Goal: Book appointment/travel/reservation

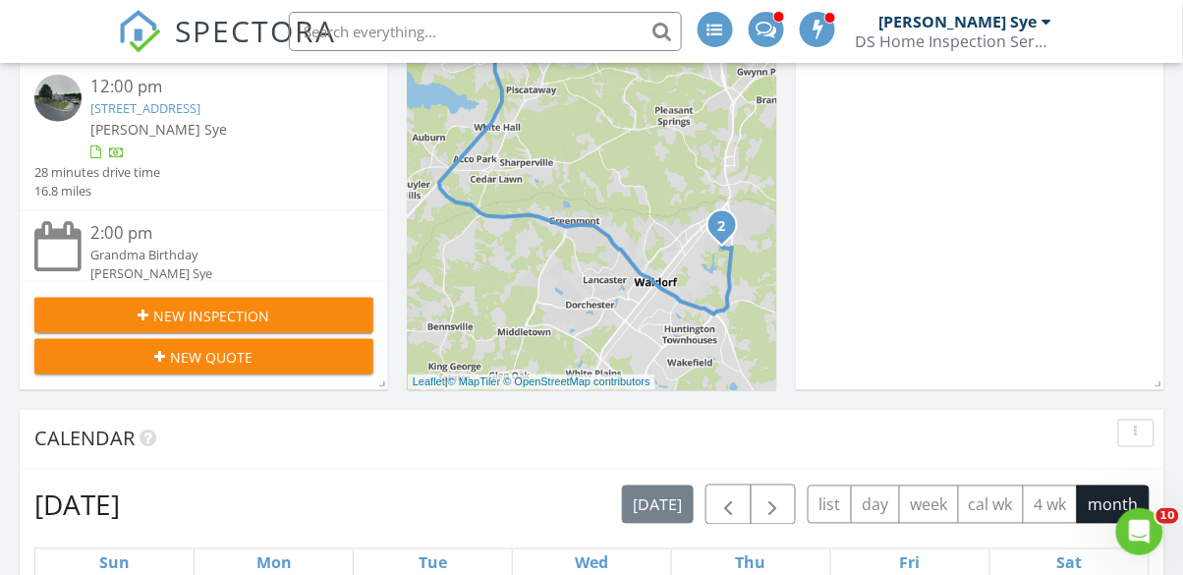
scroll to position [474, 0]
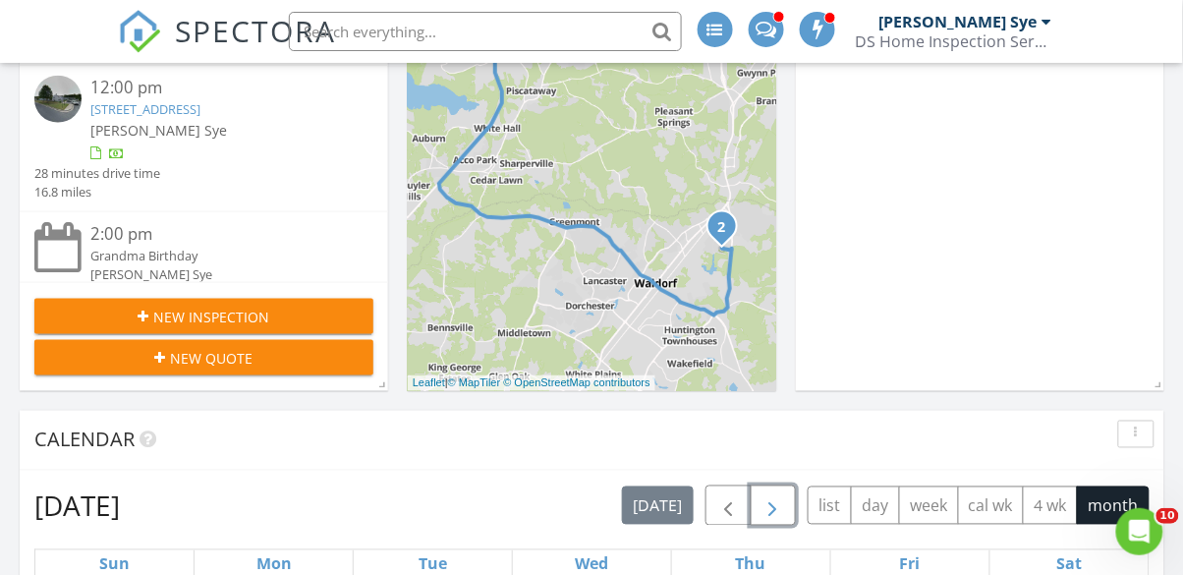
click at [791, 503] on button "button" at bounding box center [774, 505] width 46 height 40
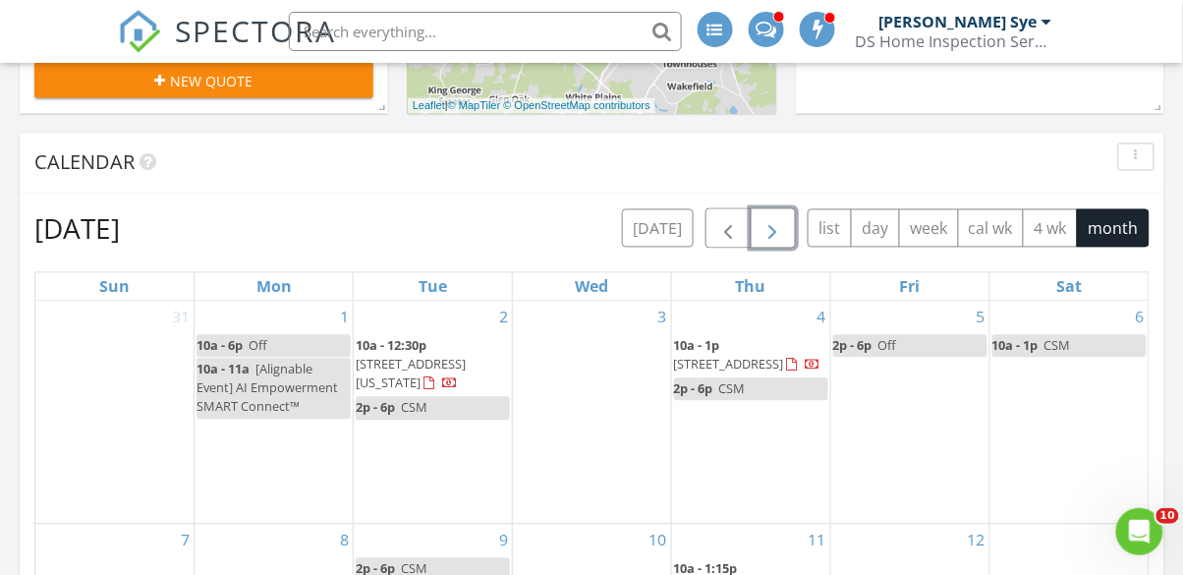
scroll to position [751, 0]
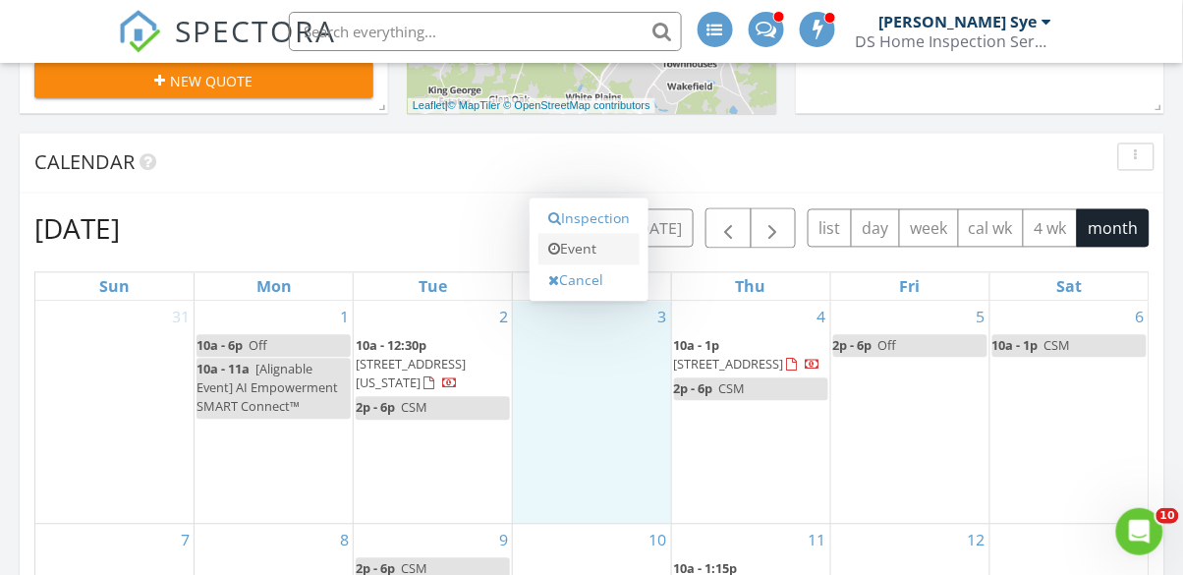
click at [571, 256] on link "Event" at bounding box center [588, 249] width 101 height 31
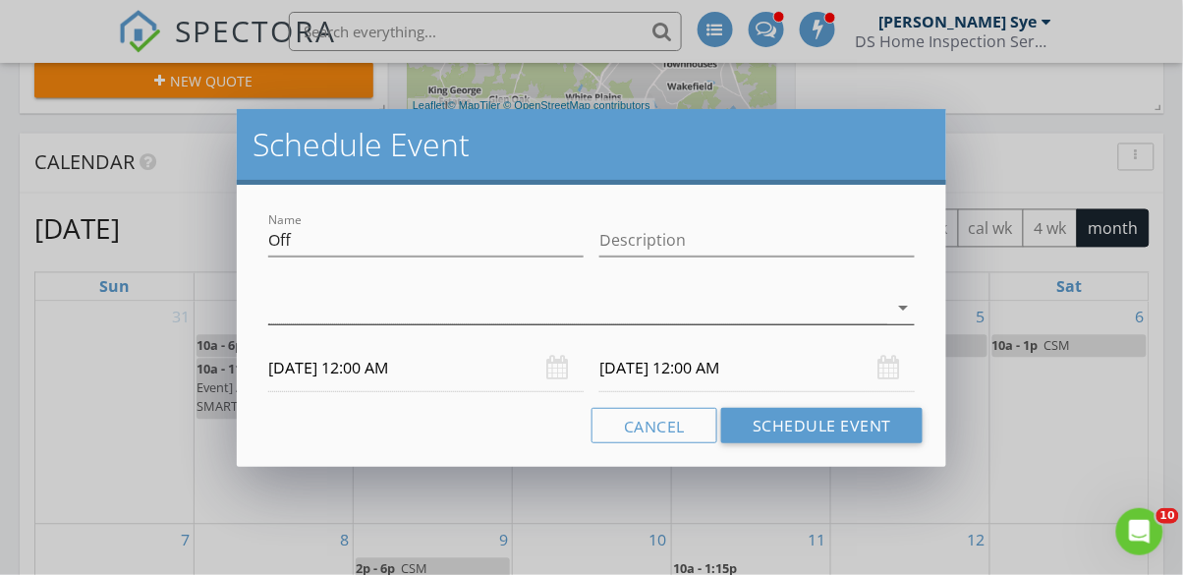
click at [294, 304] on div at bounding box center [577, 308] width 619 height 32
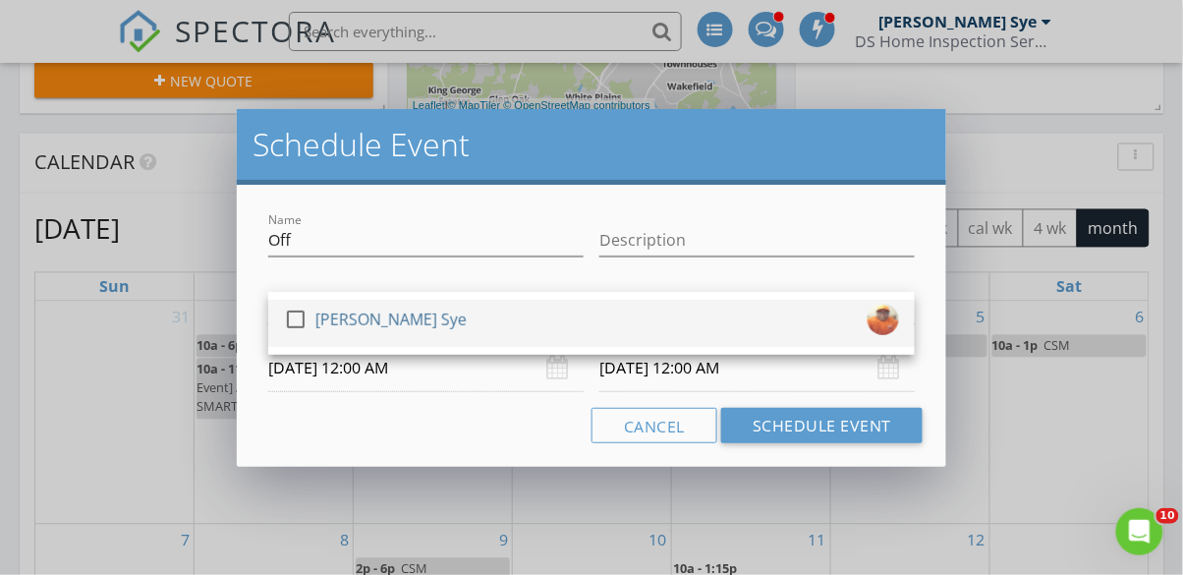
click at [295, 318] on div at bounding box center [295, 319] width 33 height 33
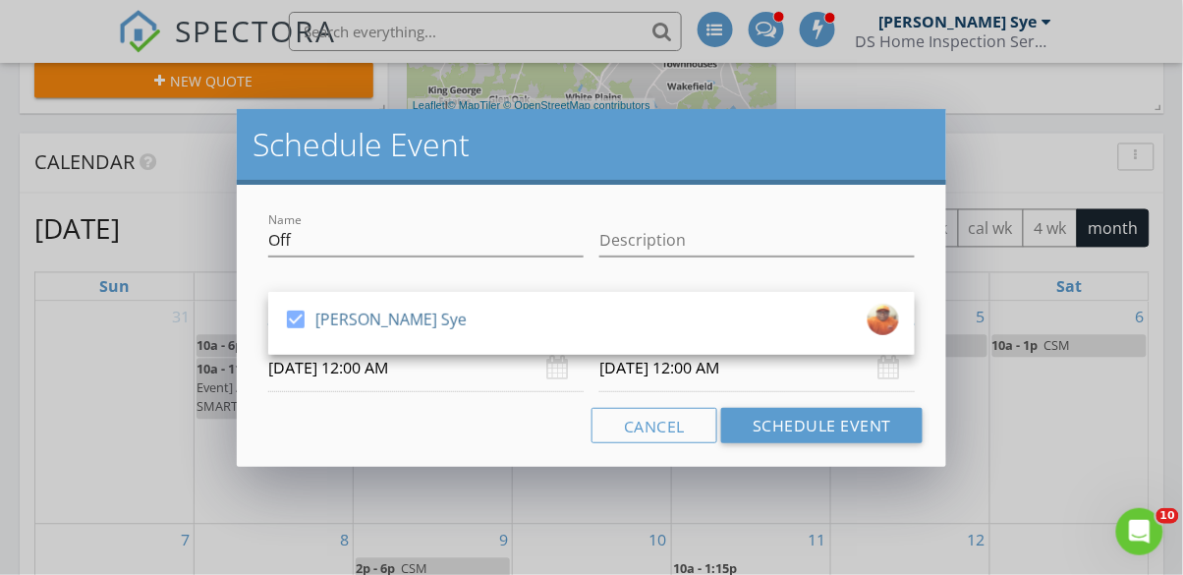
click at [309, 440] on div "Cancel Schedule Event" at bounding box center [591, 425] width 662 height 35
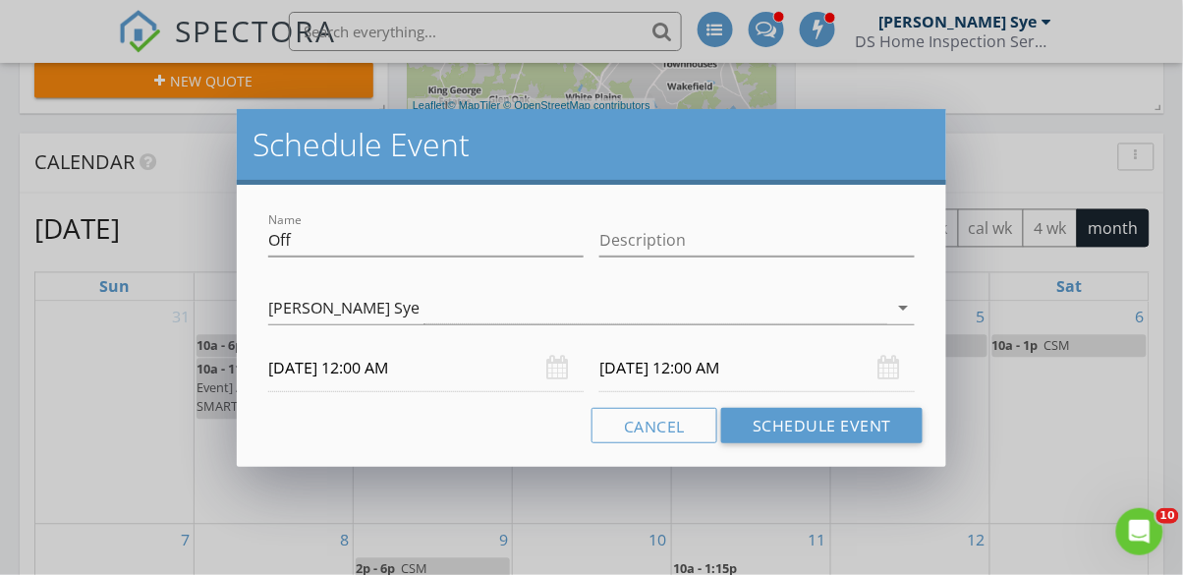
click at [355, 376] on input "09/03/2025 12:00 AM" at bounding box center [425, 368] width 315 height 48
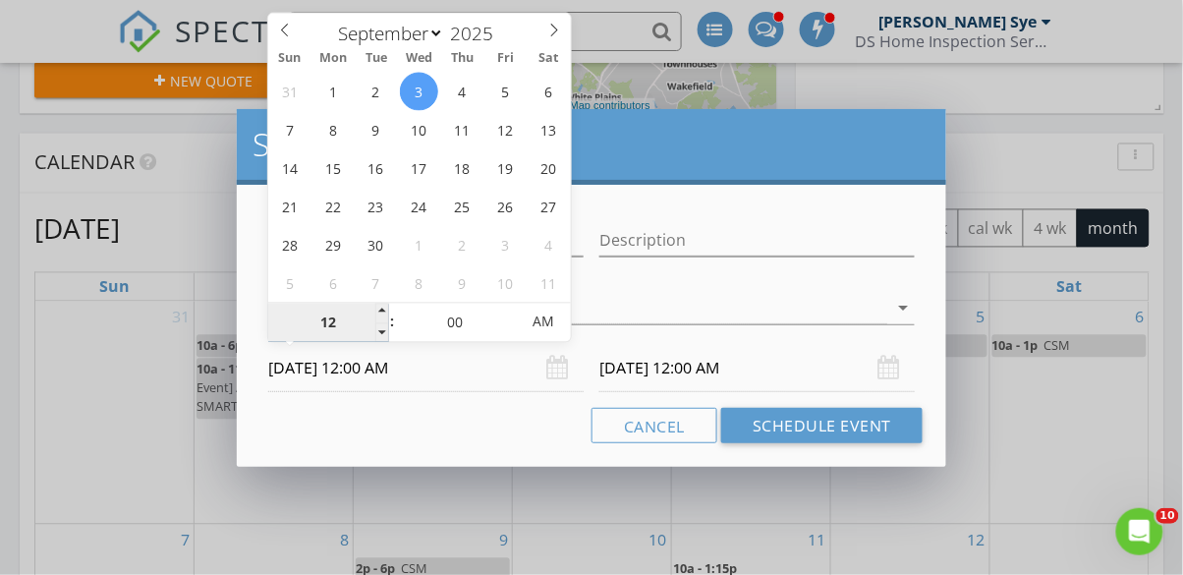
click at [325, 340] on input "12" at bounding box center [328, 323] width 121 height 39
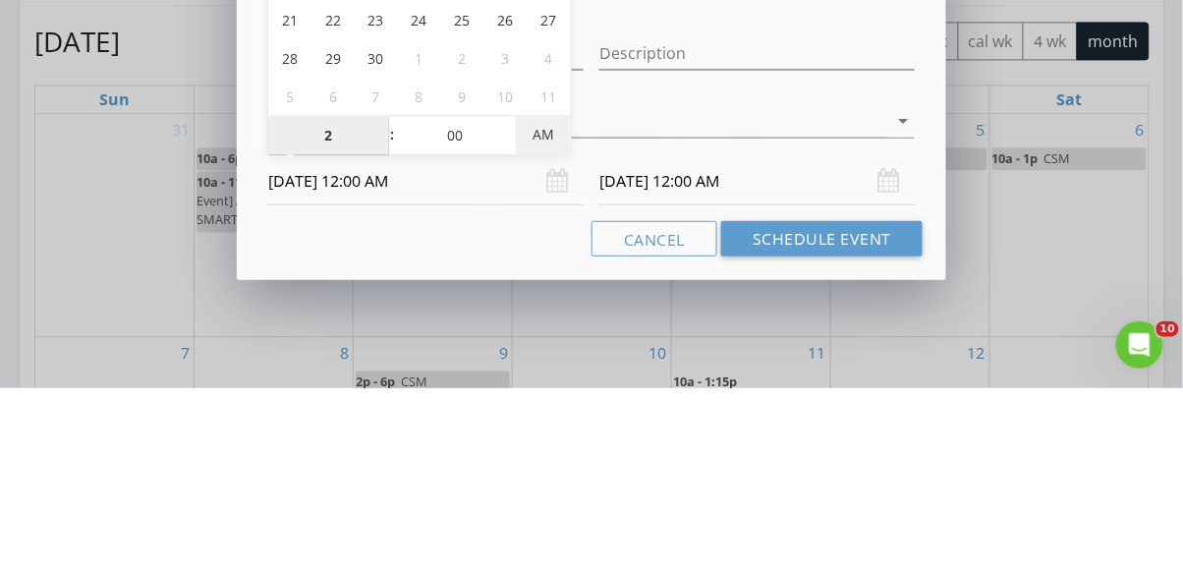
click at [544, 331] on span "AM" at bounding box center [543, 322] width 54 height 39
type input "02"
type input "09/03/2025 2:00 PM"
click at [617, 294] on div "[PERSON_NAME] Sye" at bounding box center [577, 308] width 619 height 32
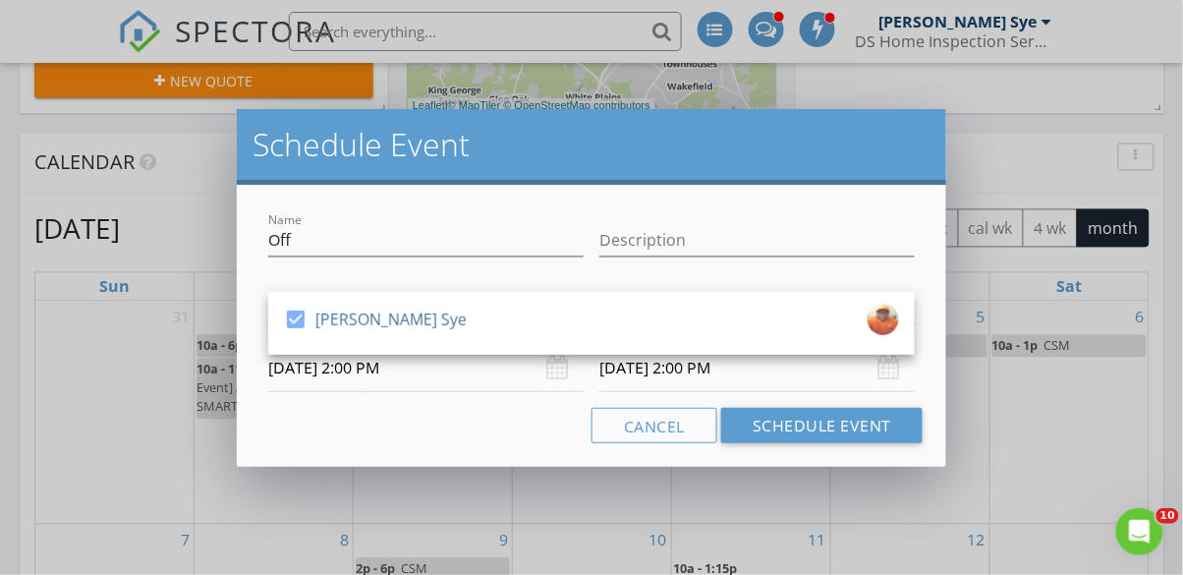
click at [639, 375] on input "09/04/2025 2:00 PM" at bounding box center [756, 368] width 315 height 48
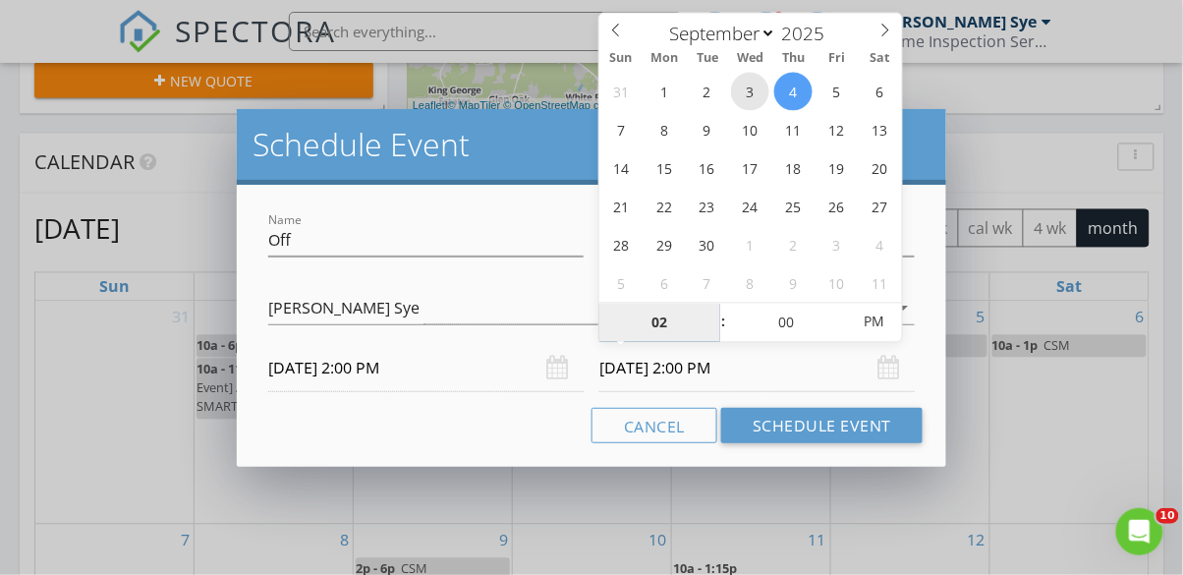
type input "09/03/2025 2:00 PM"
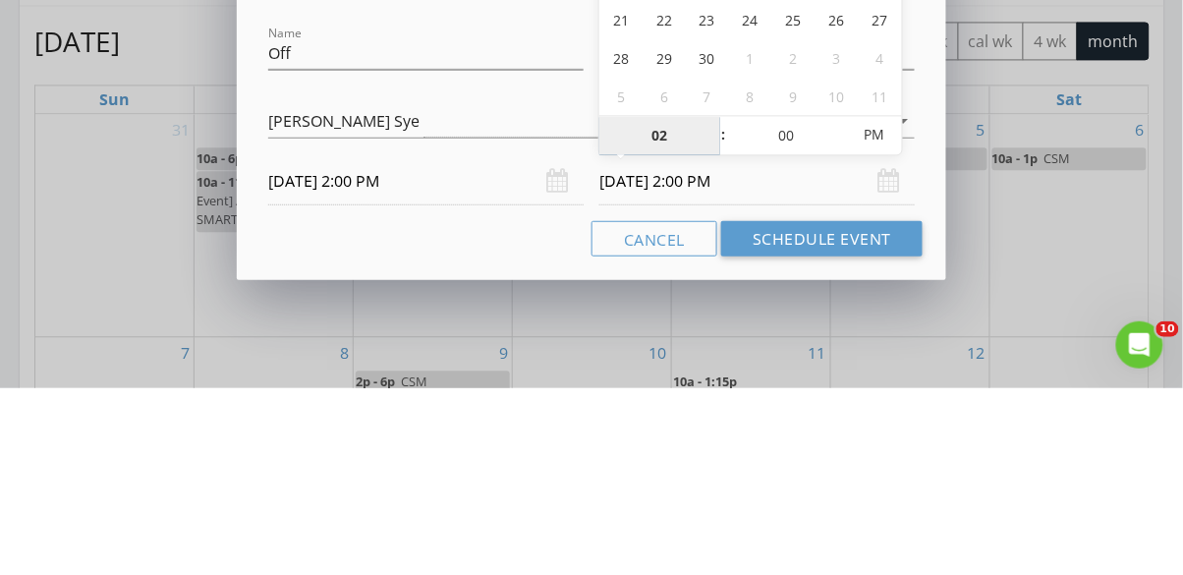
type input "6"
click at [510, 299] on div "[PERSON_NAME] Sye" at bounding box center [577, 308] width 619 height 32
type input "09/03/2025 6:00 PM"
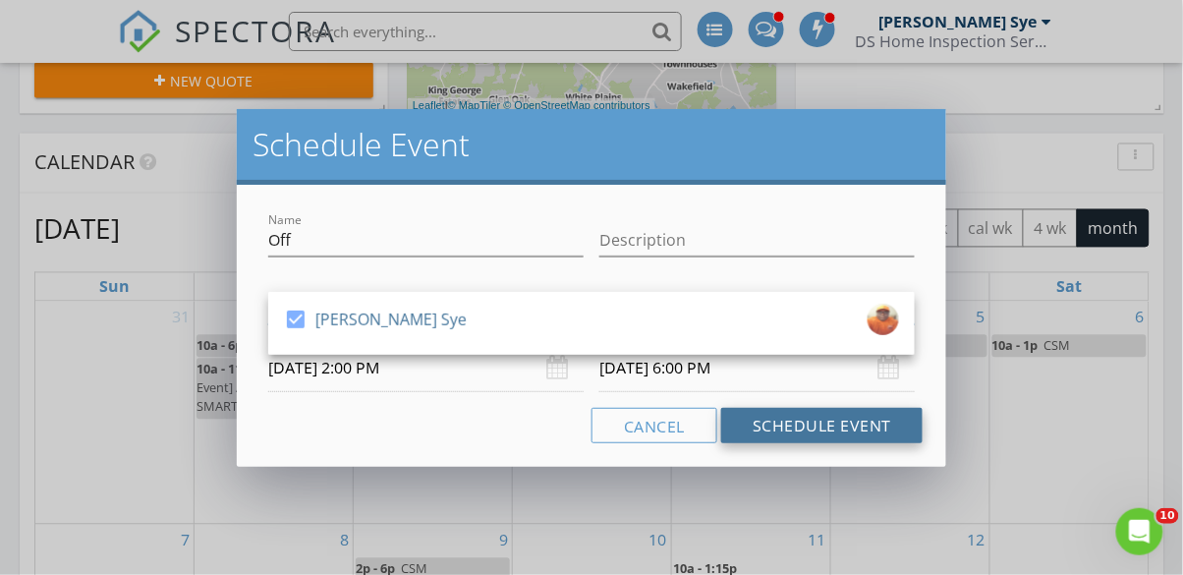
click at [780, 436] on button "Schedule Event" at bounding box center [821, 425] width 201 height 35
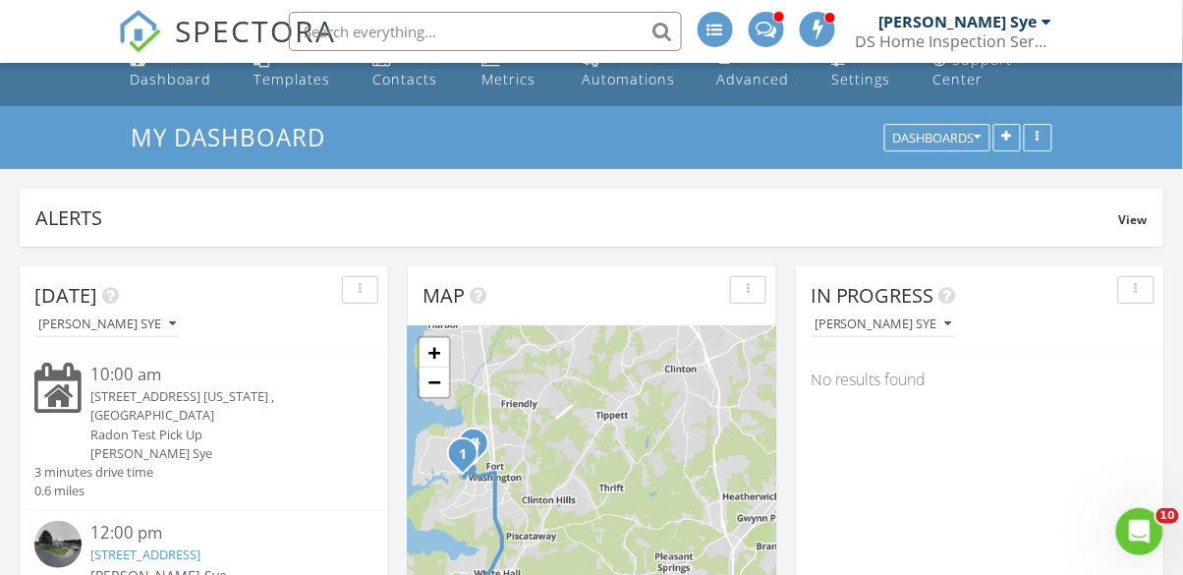
scroll to position [0, 0]
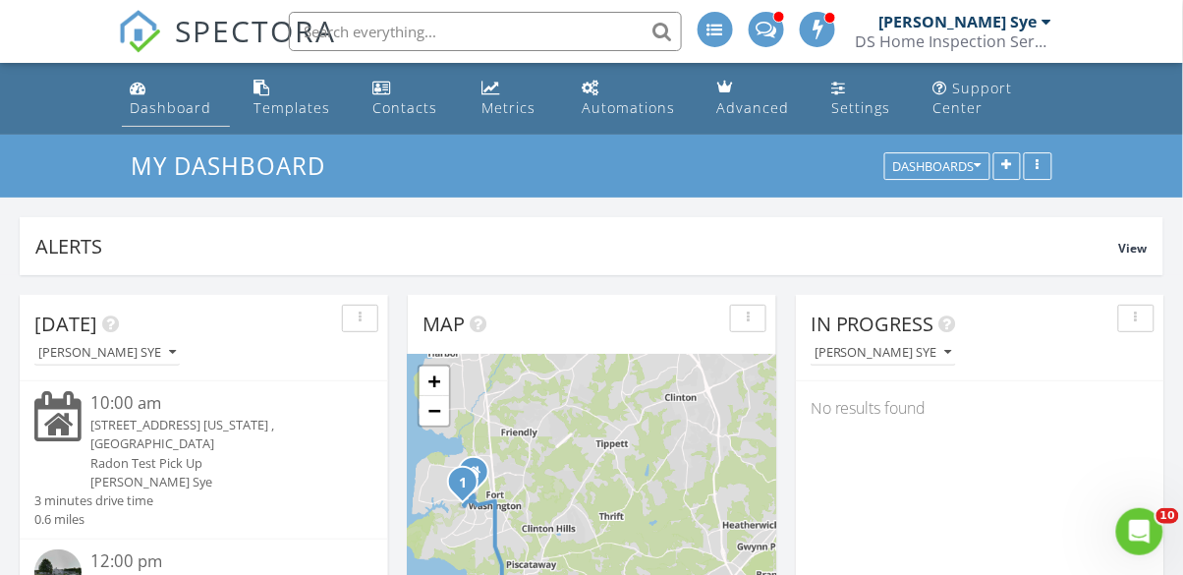
click at [130, 111] on div "Dashboard" at bounding box center [171, 107] width 82 height 19
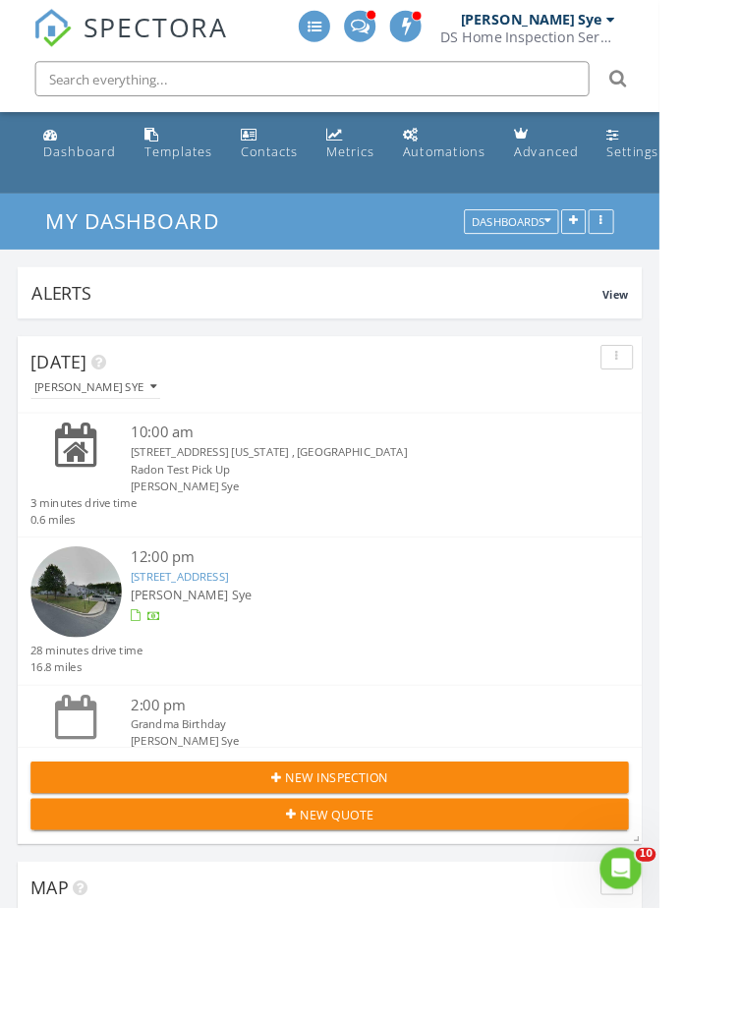
scroll to position [422, 700]
click at [54, 173] on div "Dashboard" at bounding box center [90, 170] width 82 height 19
